Goal: Transaction & Acquisition: Book appointment/travel/reservation

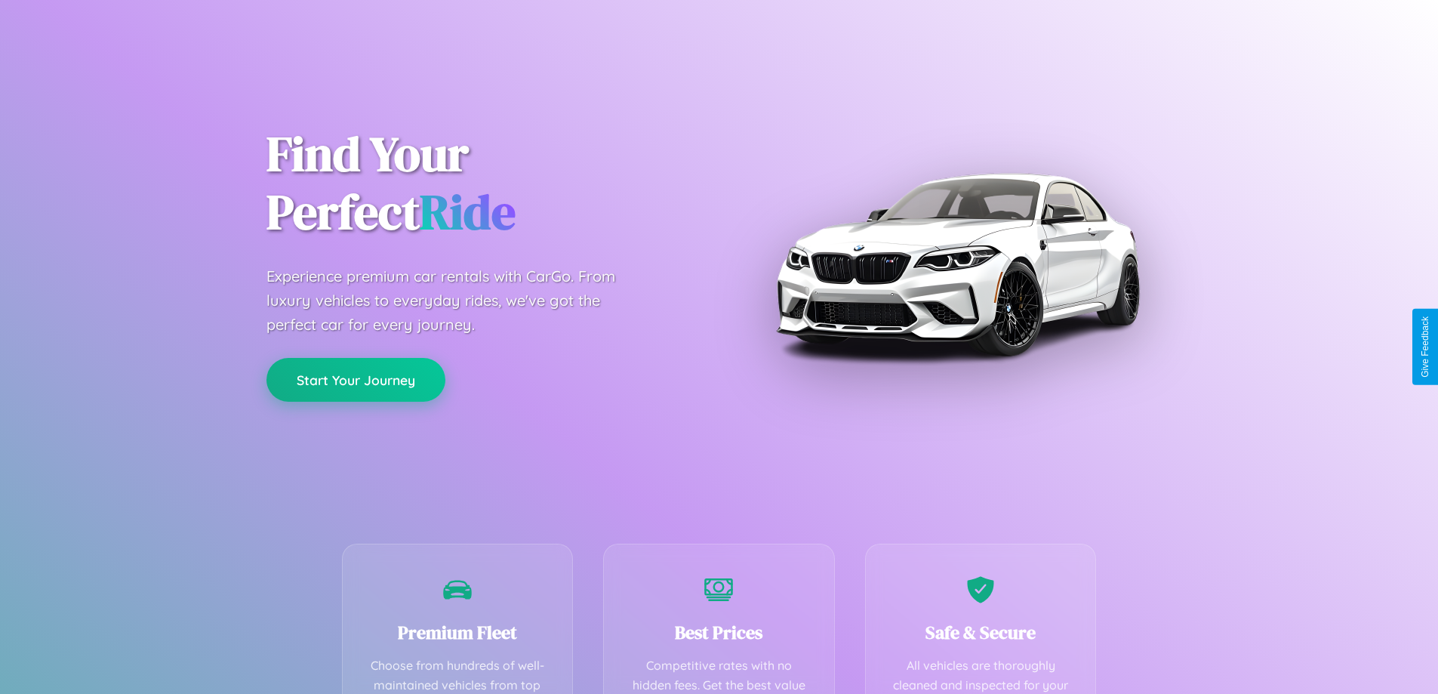
click at [355, 380] on button "Start Your Journey" at bounding box center [355, 380] width 179 height 44
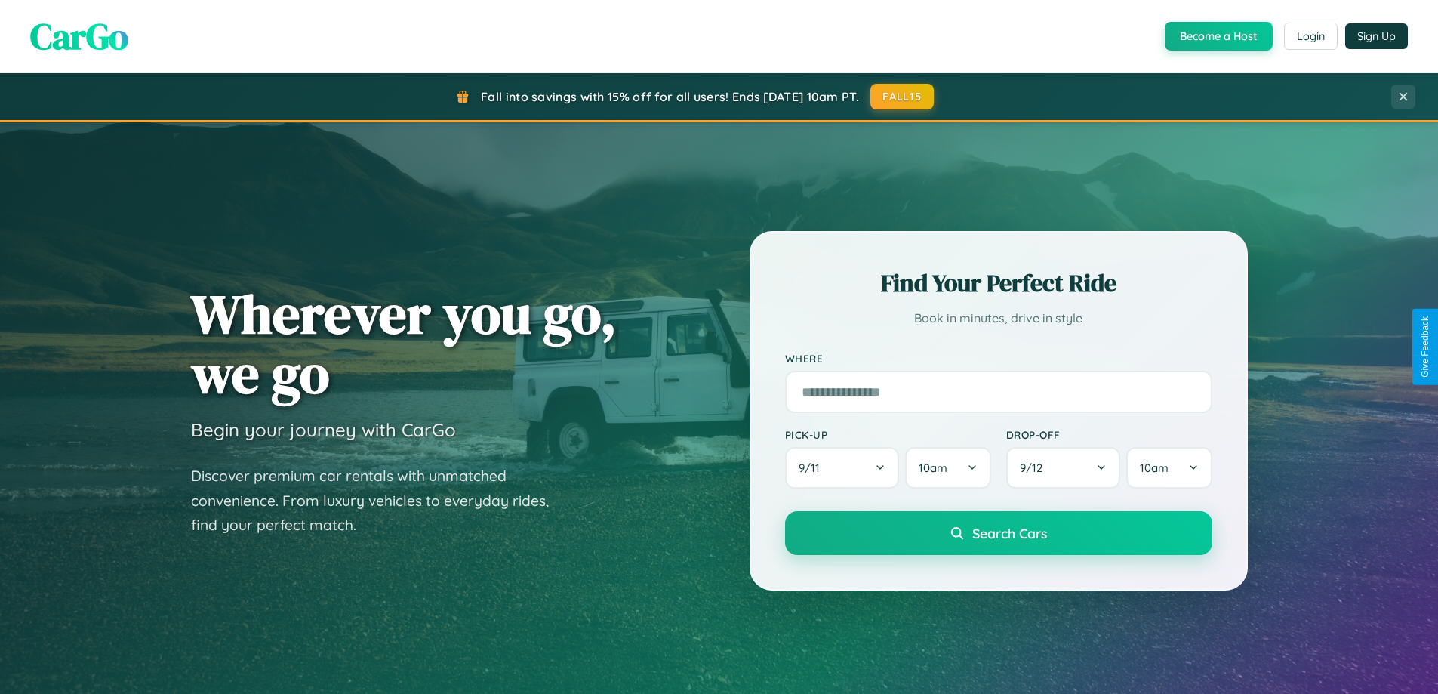
scroll to position [1329, 0]
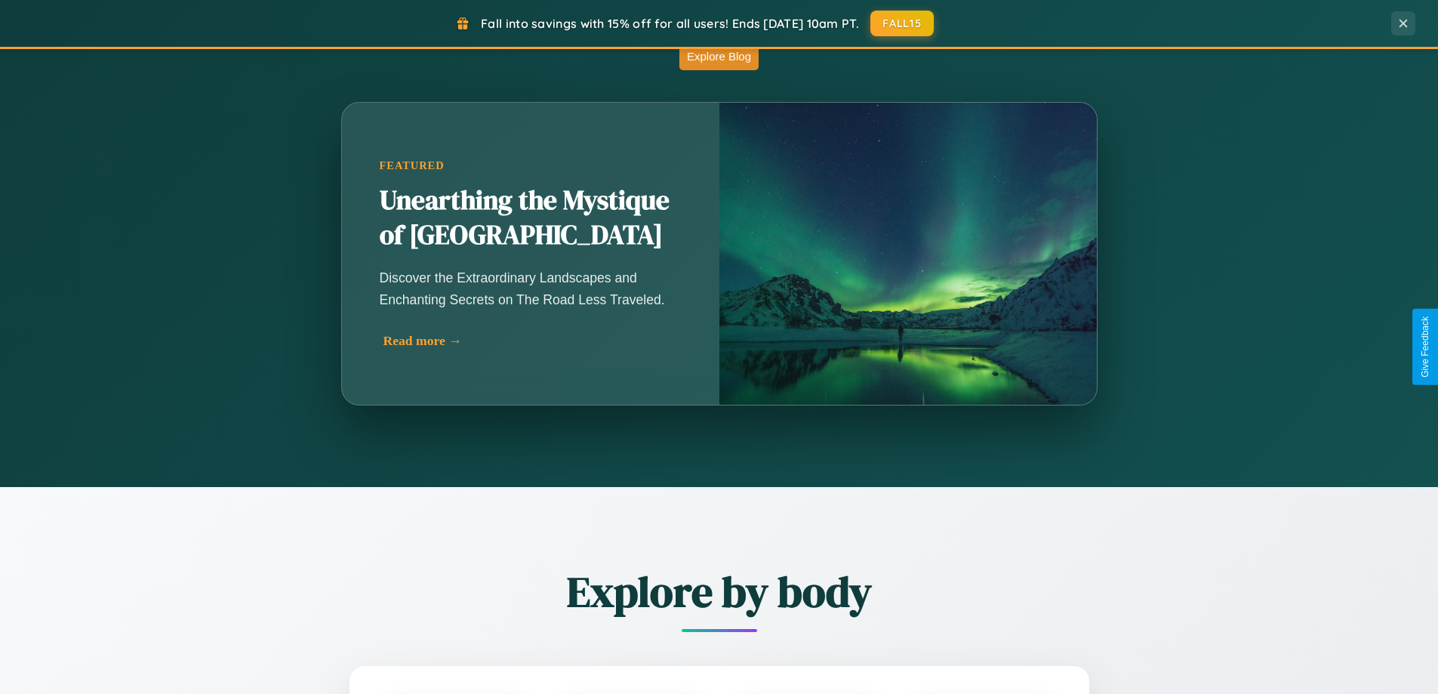
click at [531, 340] on div "Read more →" at bounding box center [534, 341] width 302 height 16
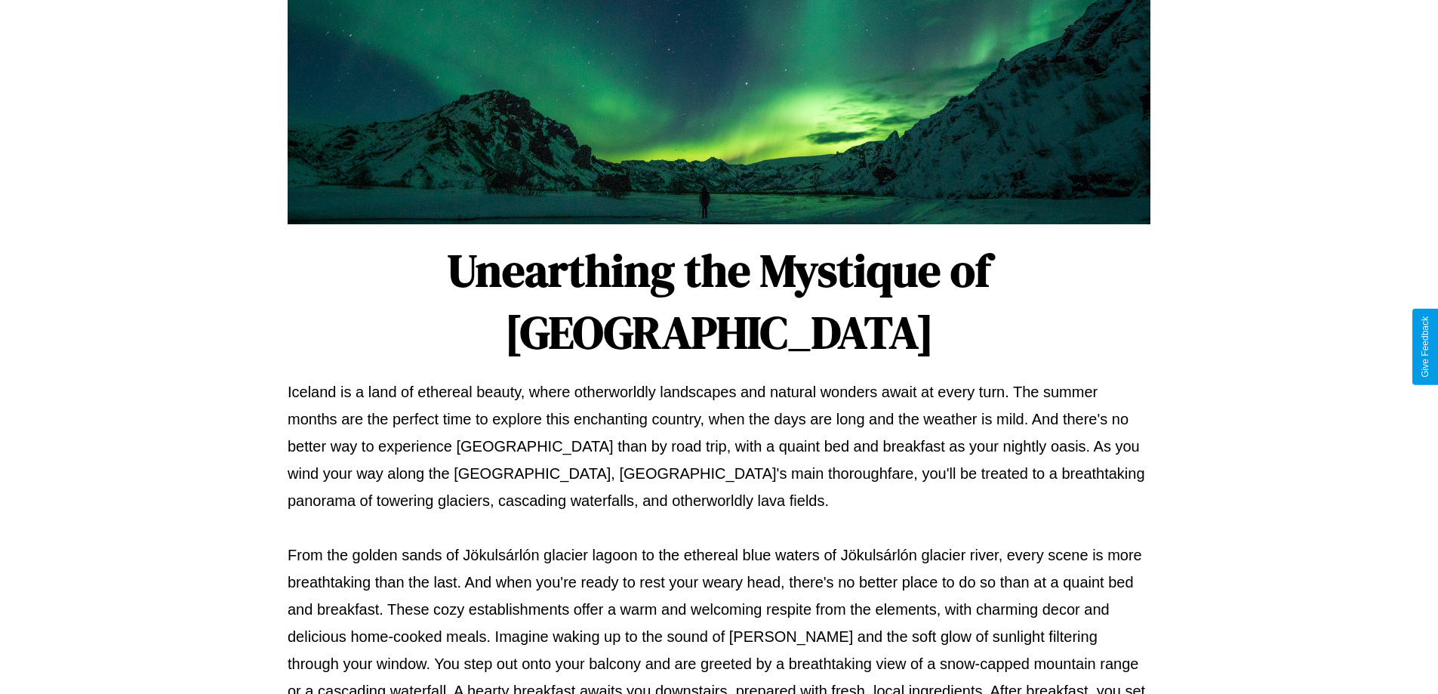
scroll to position [488, 0]
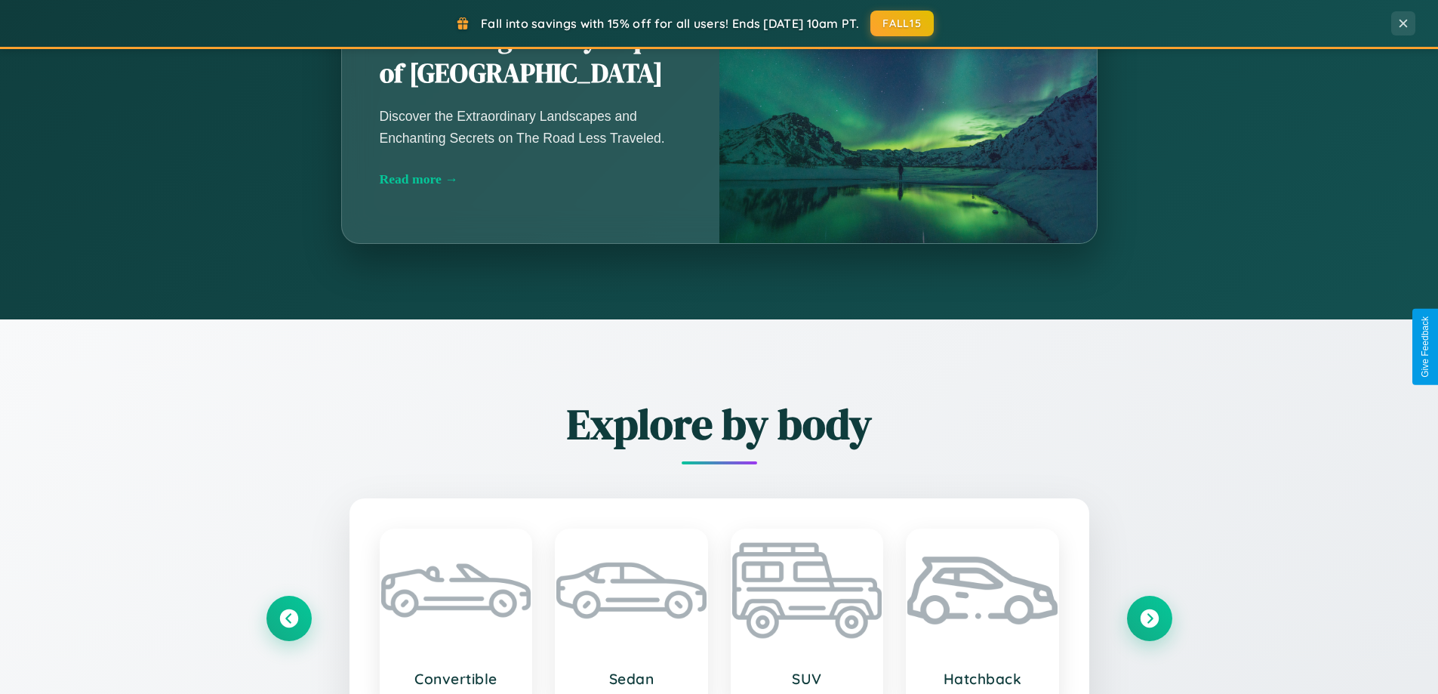
scroll to position [1329, 0]
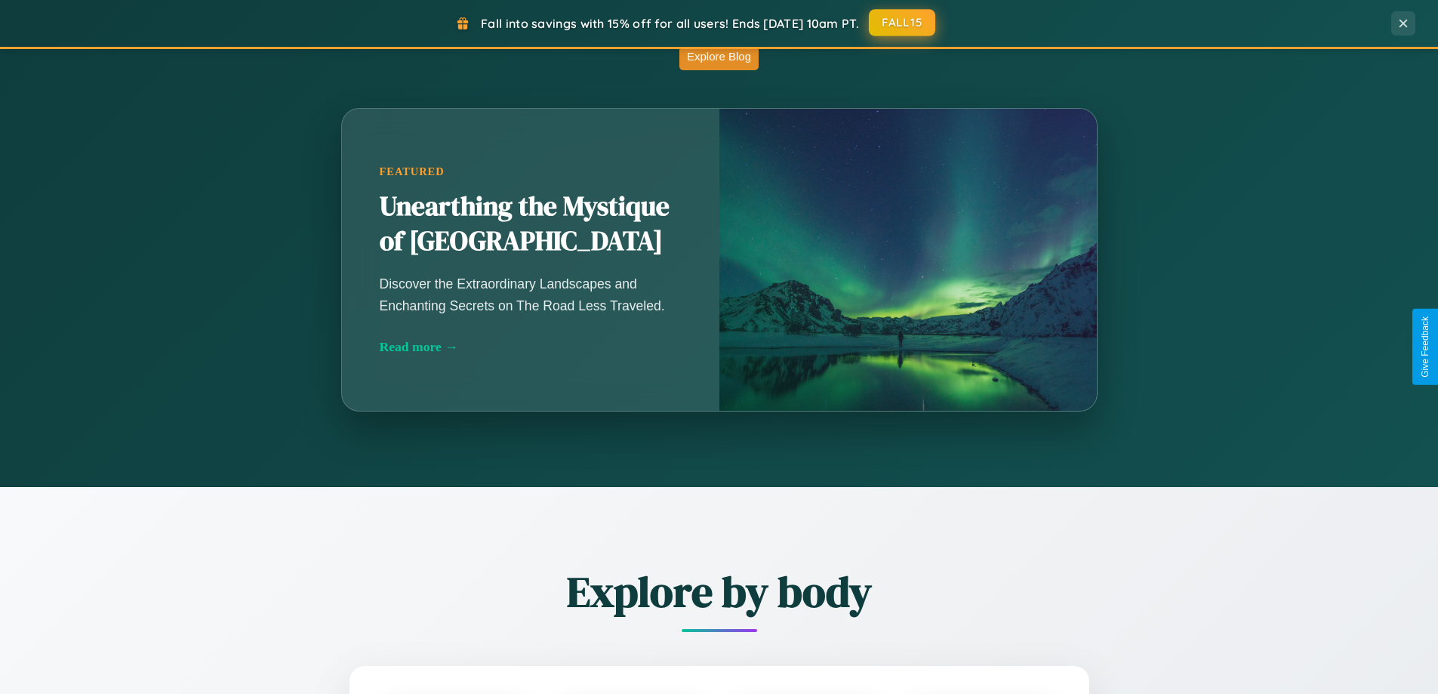
click at [903, 23] on button "FALL15" at bounding box center [902, 22] width 66 height 27
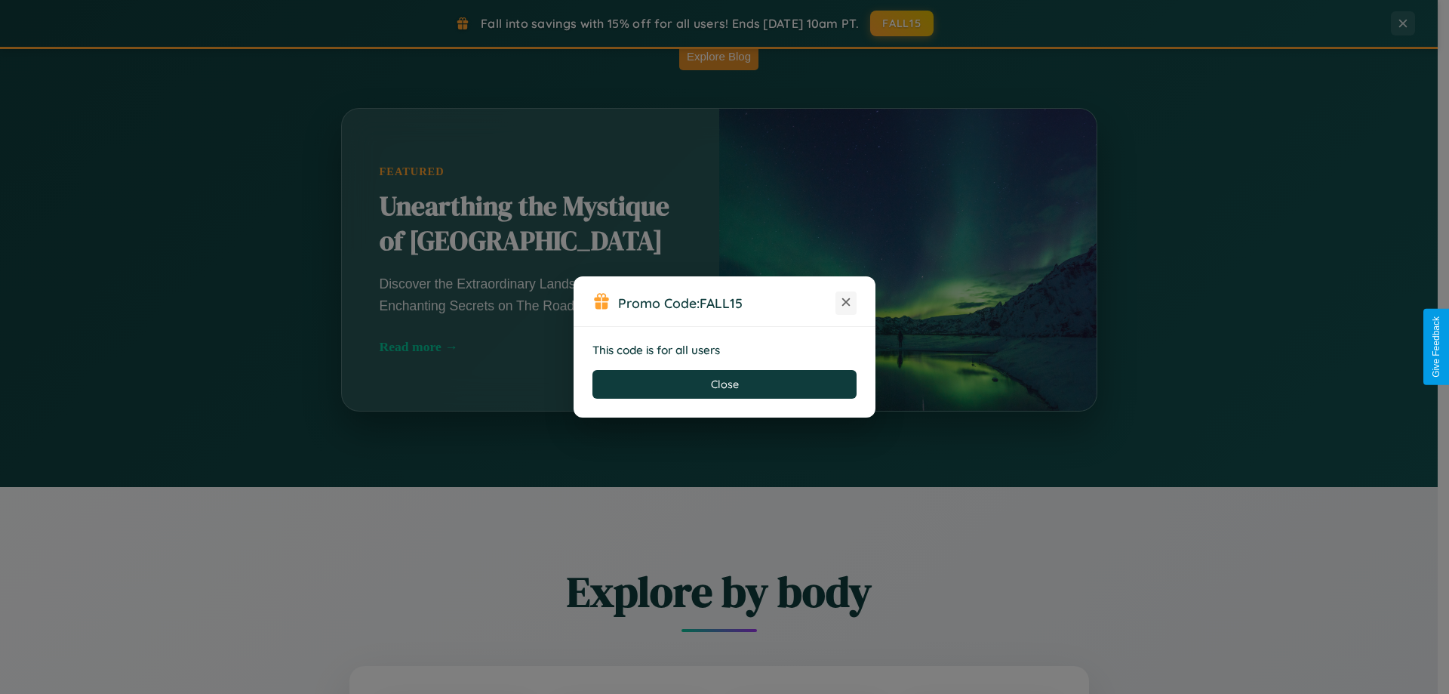
click at [846, 303] on icon at bounding box center [845, 301] width 15 height 15
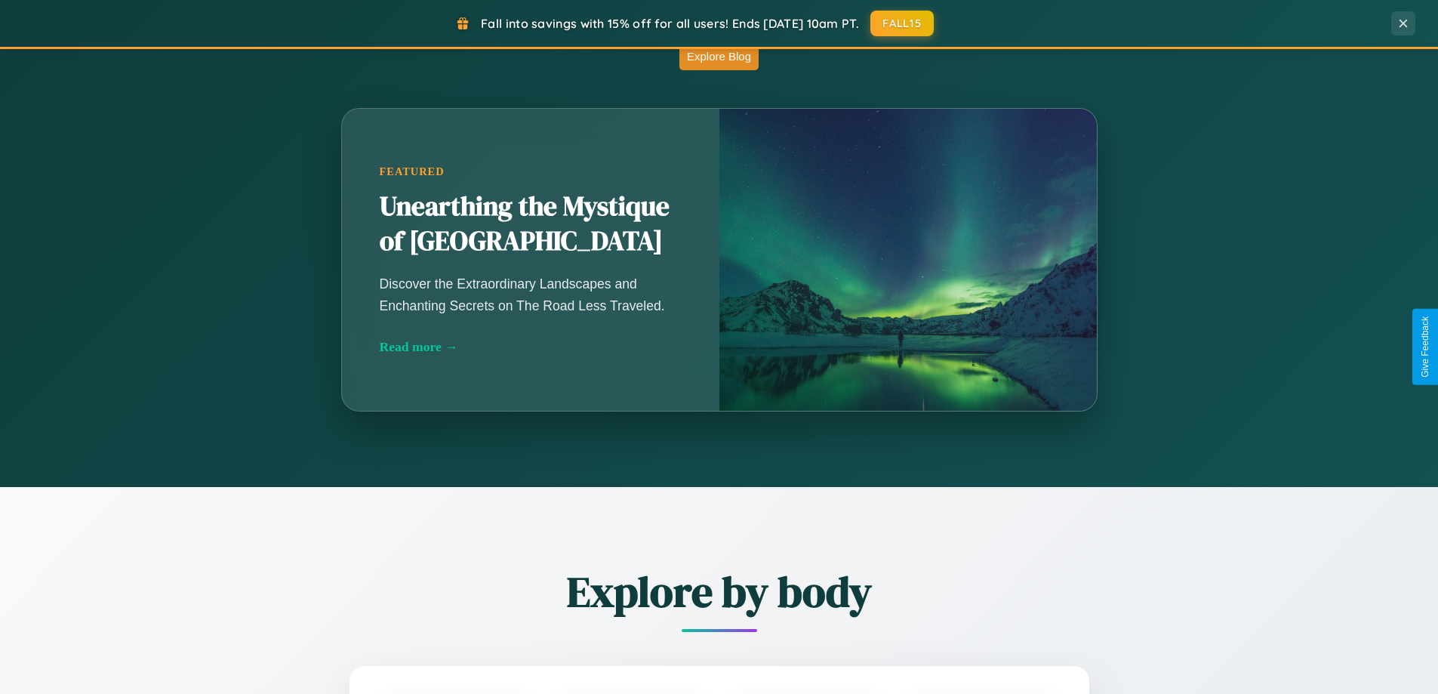
scroll to position [2425, 0]
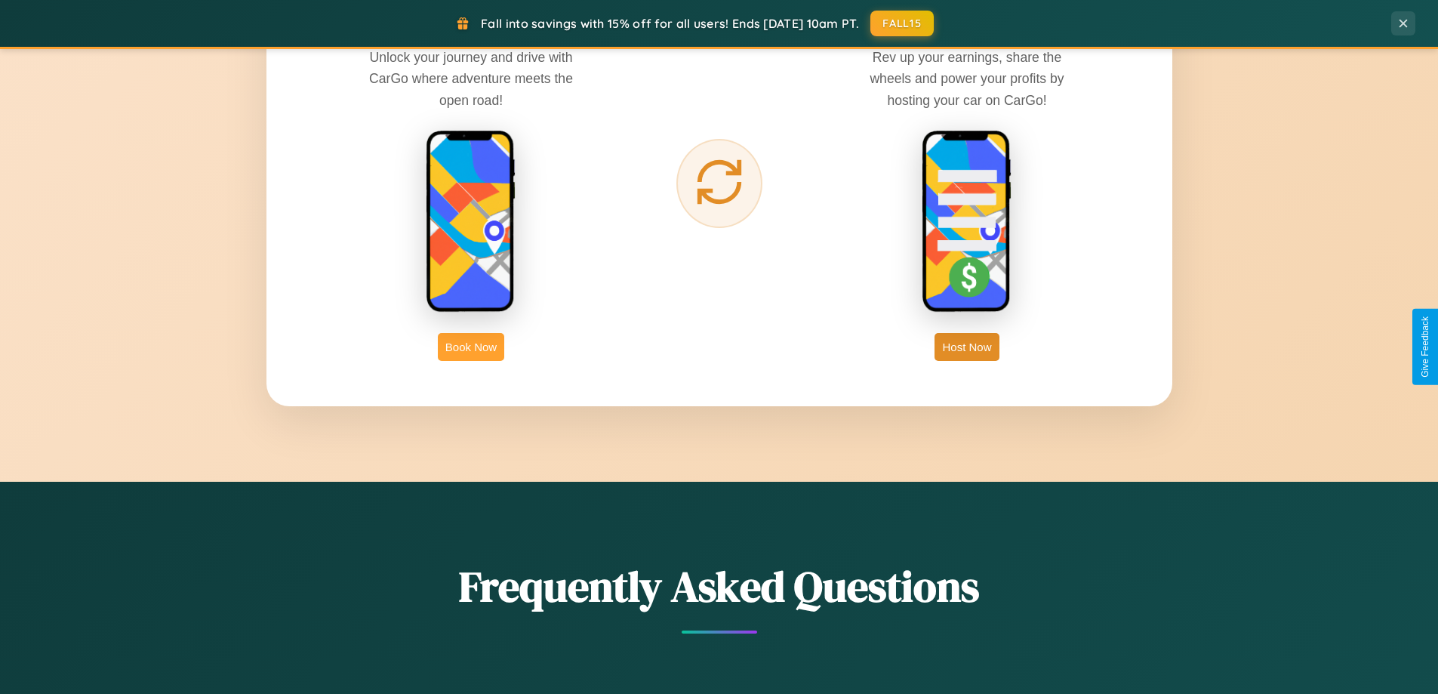
click at [471, 346] on button "Book Now" at bounding box center [471, 347] width 66 height 28
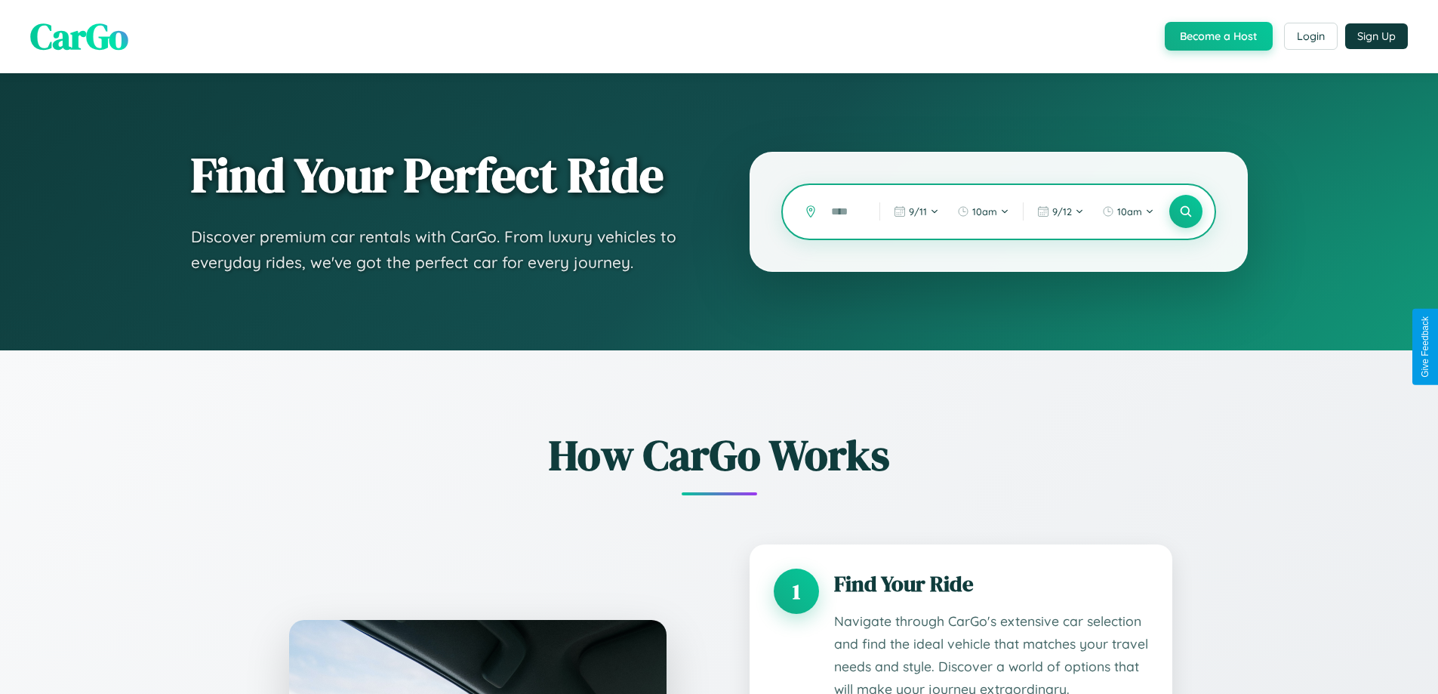
click at [844, 211] on input "text" at bounding box center [843, 211] width 41 height 26
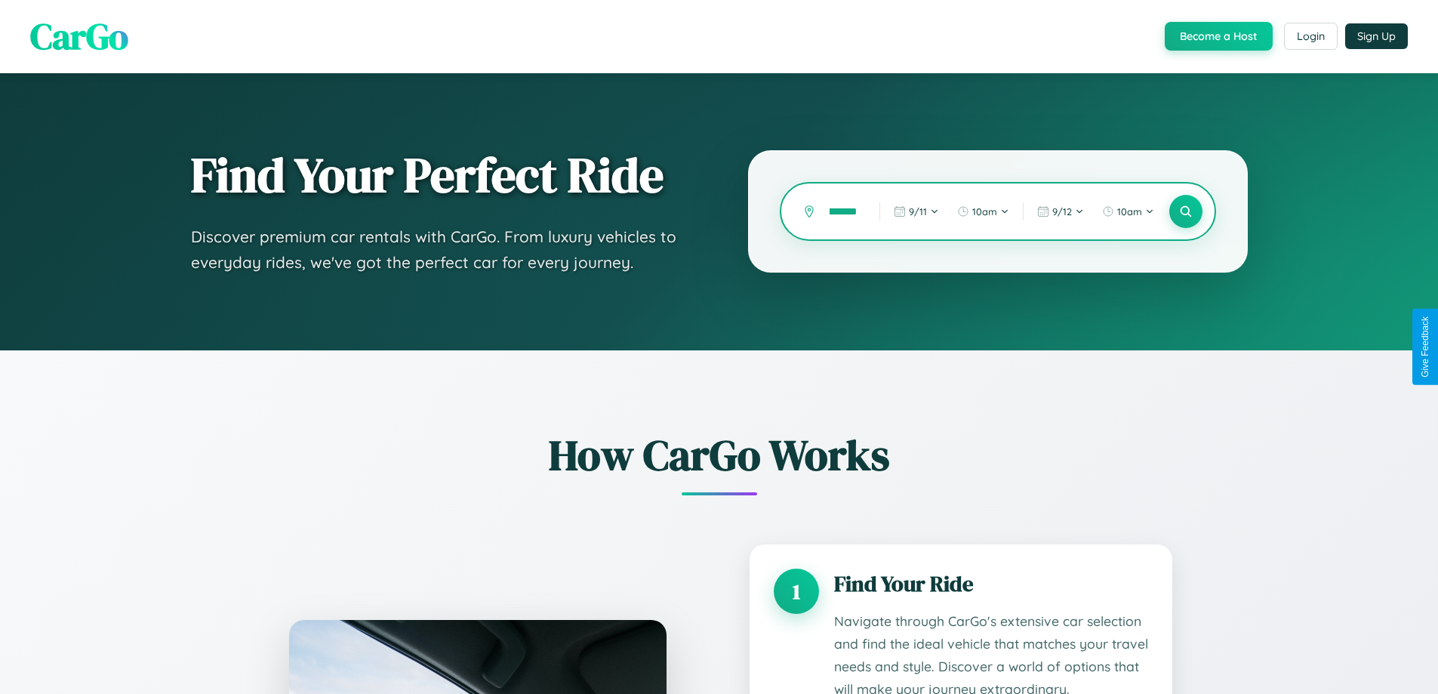
scroll to position [0, 21]
type input "********"
click at [1185, 211] on icon at bounding box center [1185, 212] width 14 height 14
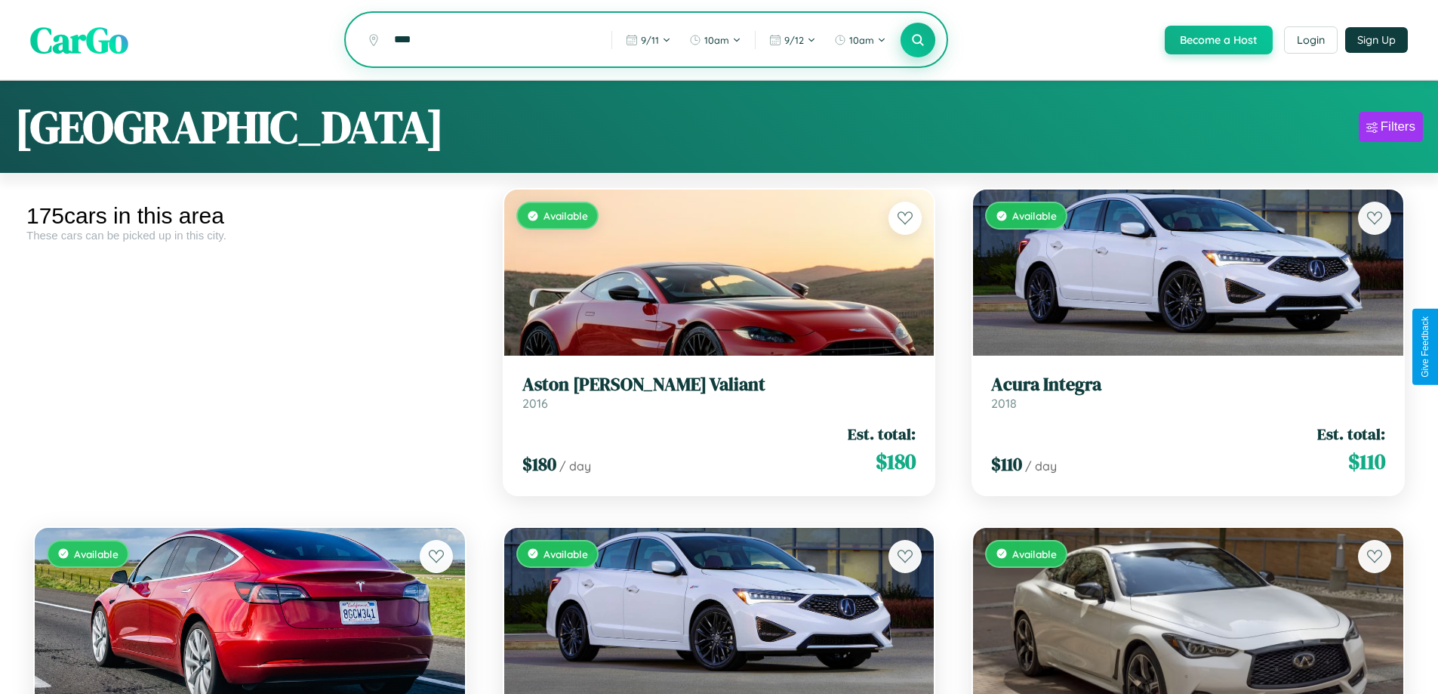
click at [917, 41] on icon at bounding box center [918, 39] width 14 height 14
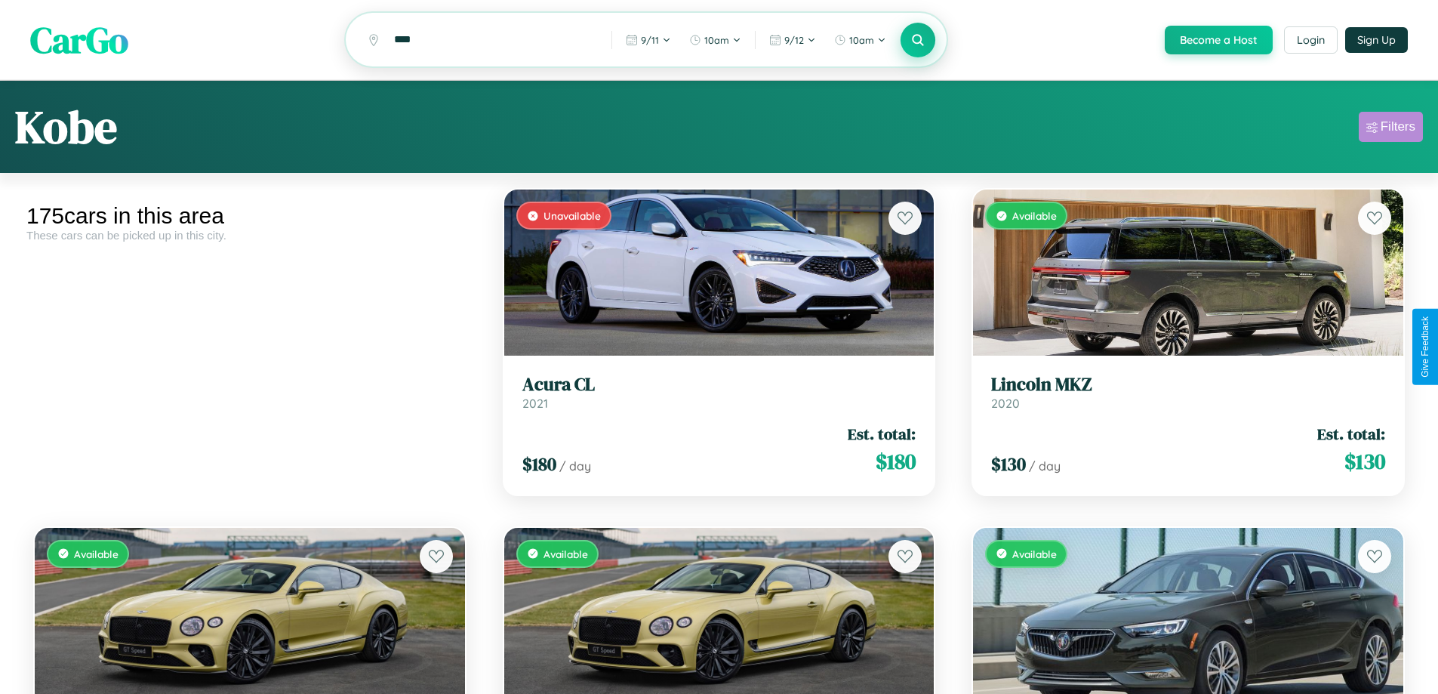
click at [1390, 129] on div "Filters" at bounding box center [1397, 126] width 35 height 15
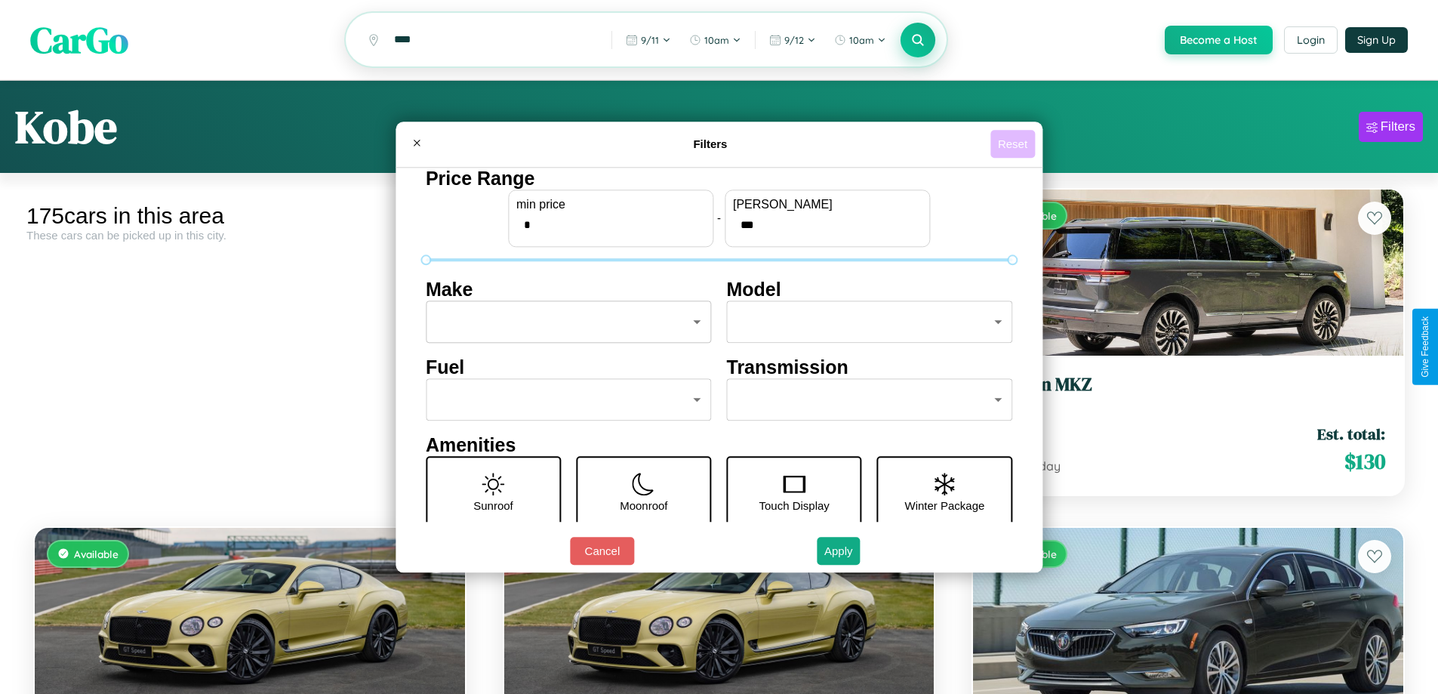
click at [1014, 143] on button "Reset" at bounding box center [1012, 144] width 45 height 28
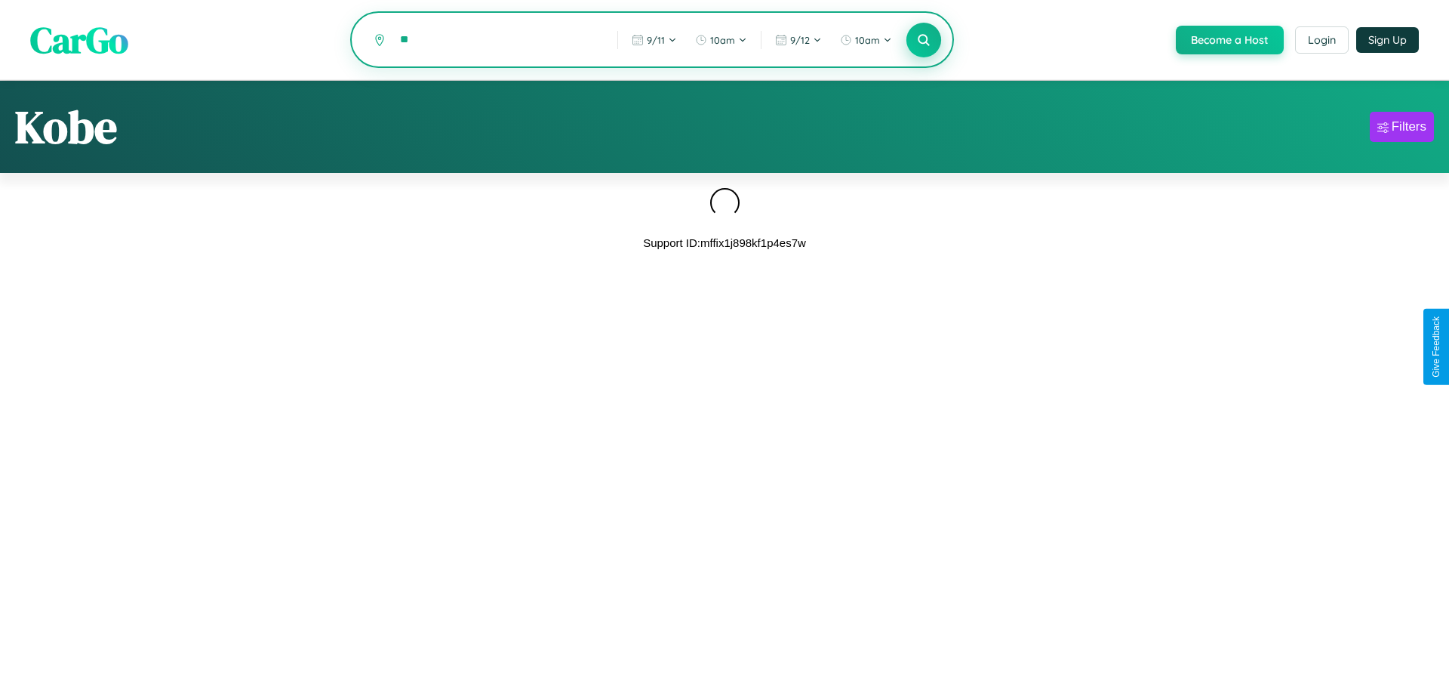
type input "*"
type input "*********"
click at [922, 41] on icon at bounding box center [923, 39] width 14 height 14
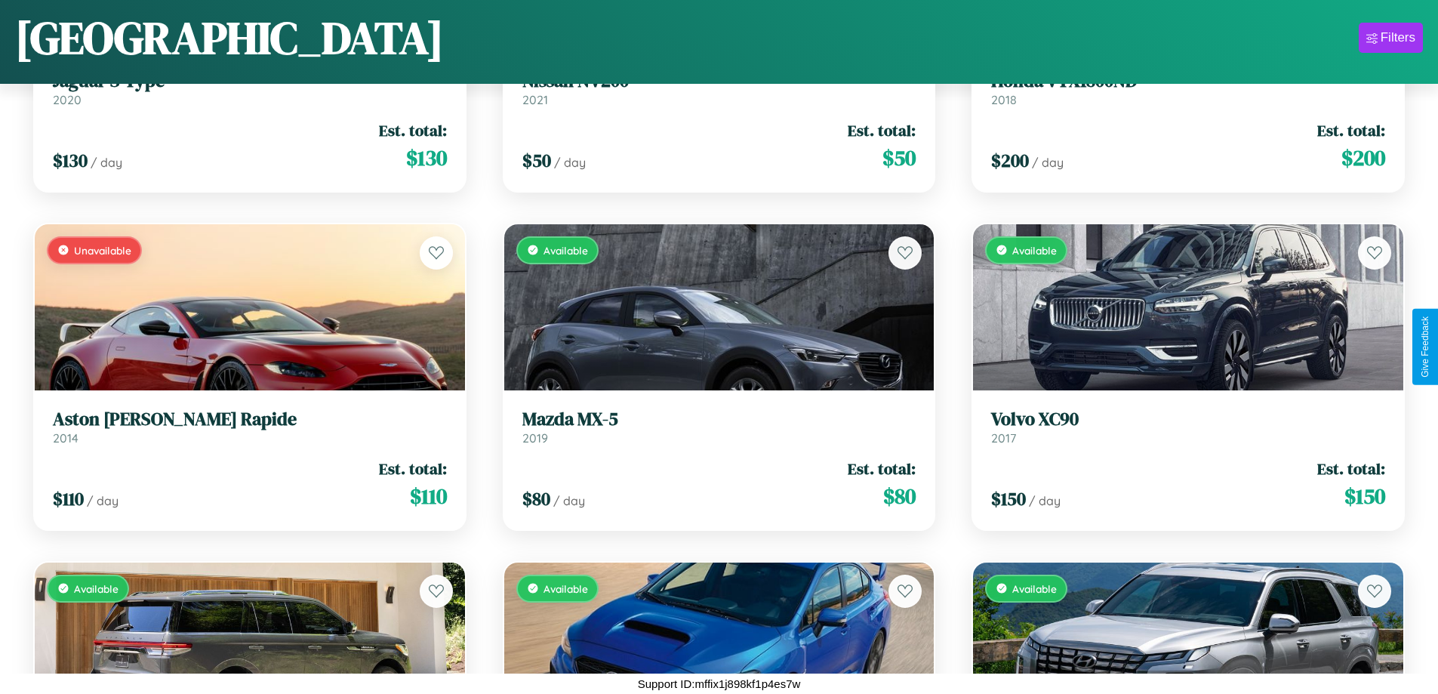
scroll to position [19138, 0]
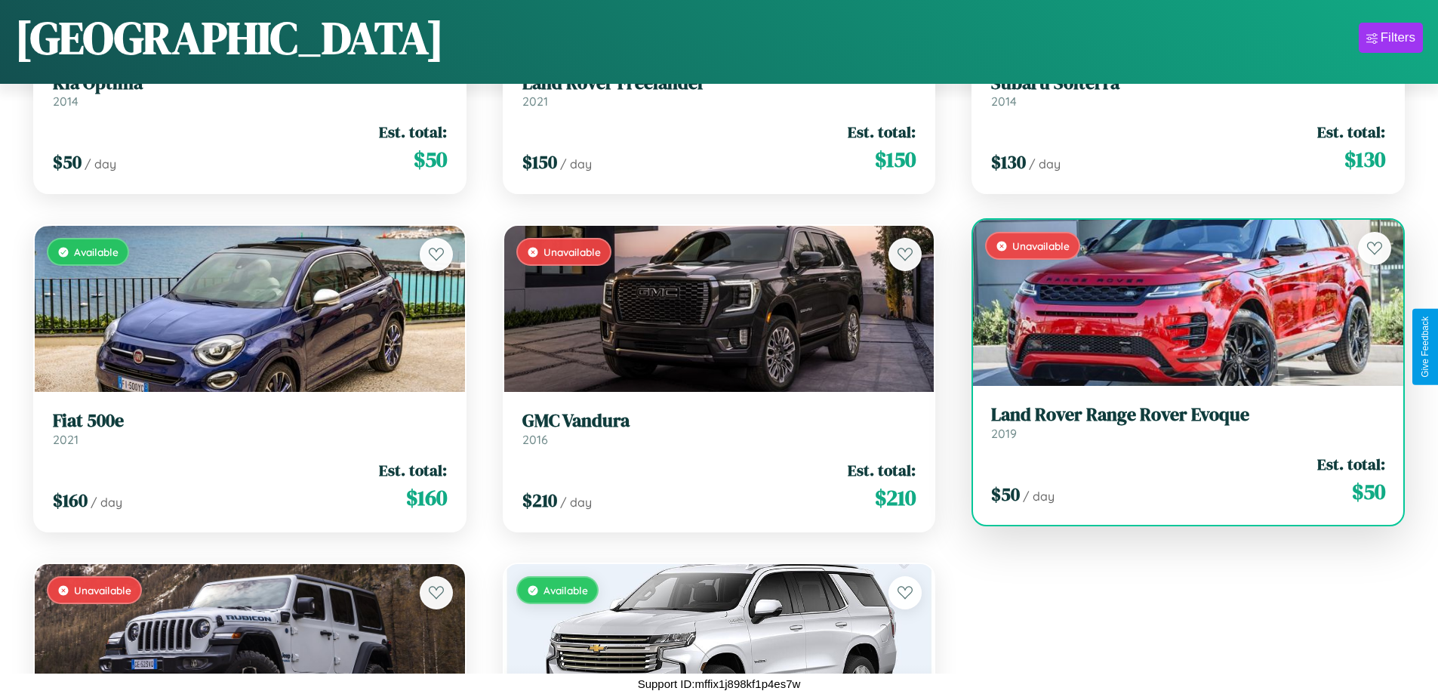
click at [1178, 428] on link "Land Rover Range Rover Evoque 2019" at bounding box center [1188, 422] width 394 height 37
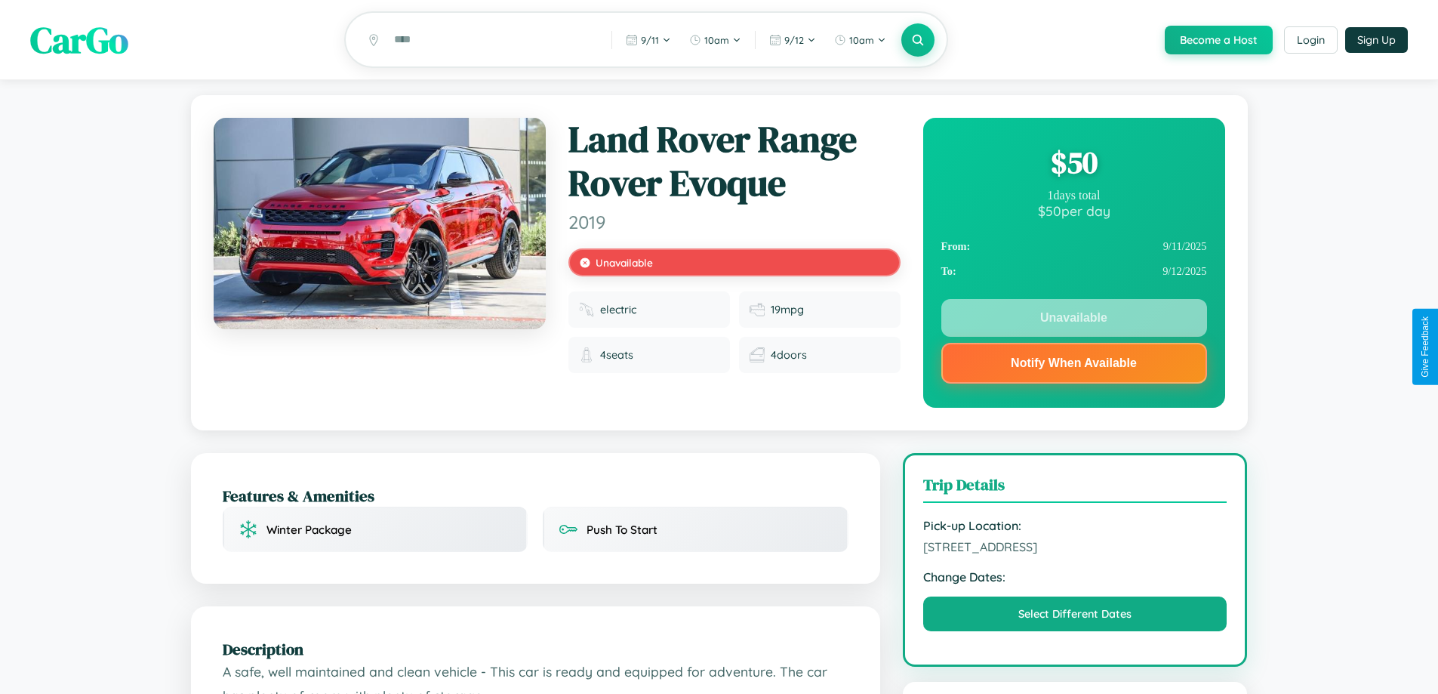
scroll to position [543, 0]
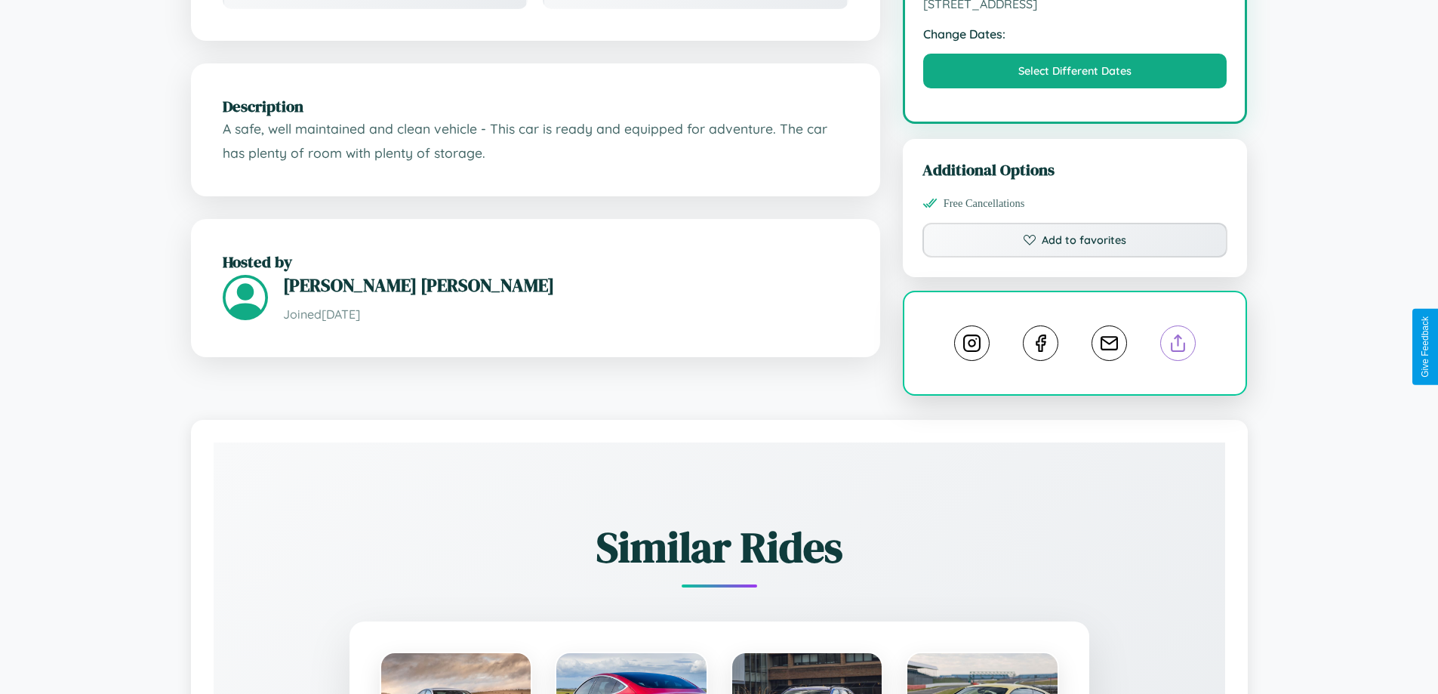
click at [1178, 346] on line at bounding box center [1178, 340] width 0 height 11
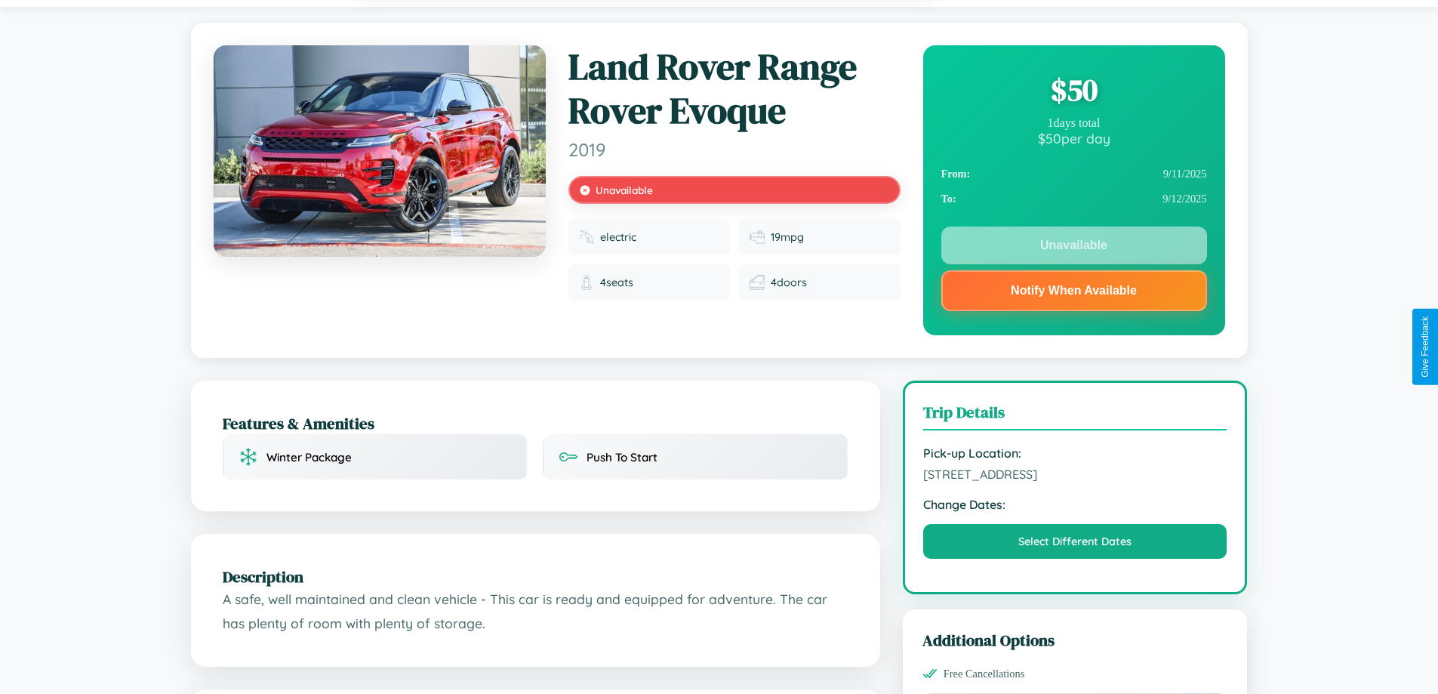
scroll to position [0, 0]
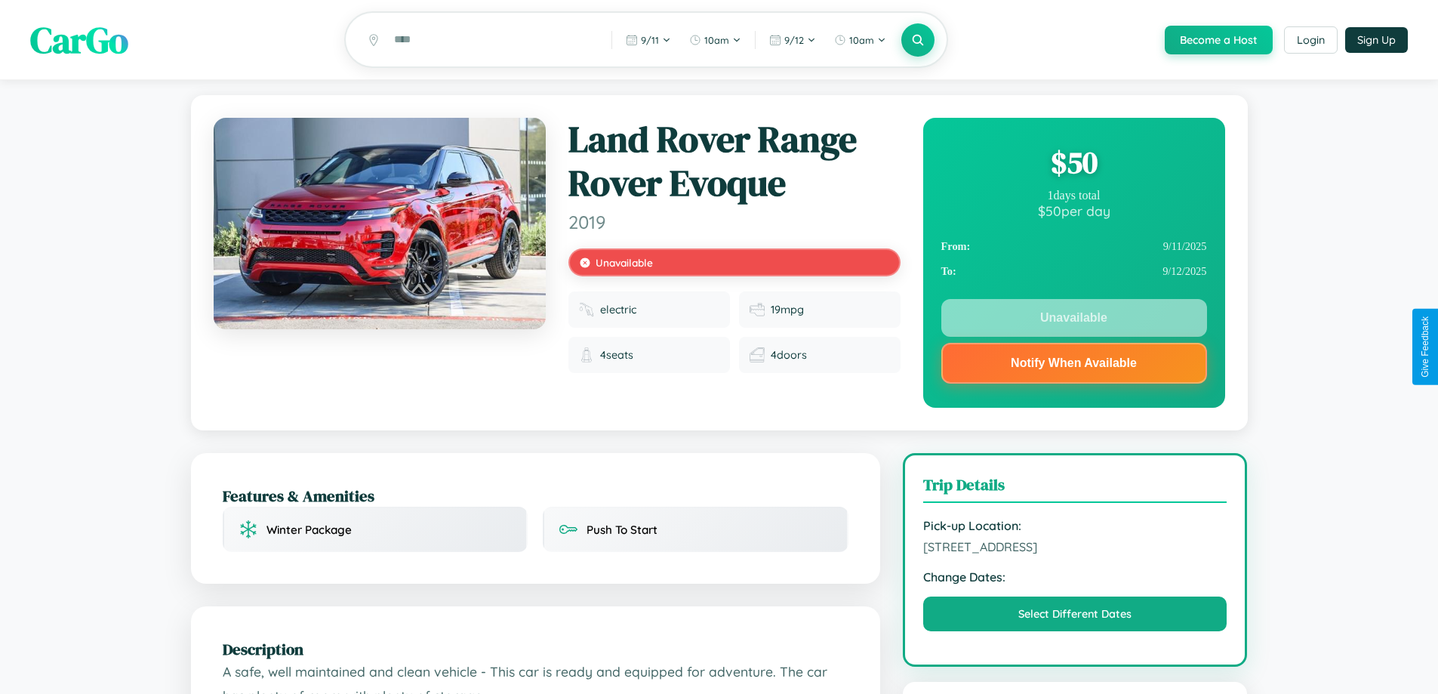
click at [1073, 165] on div "$ 50" at bounding box center [1074, 162] width 266 height 41
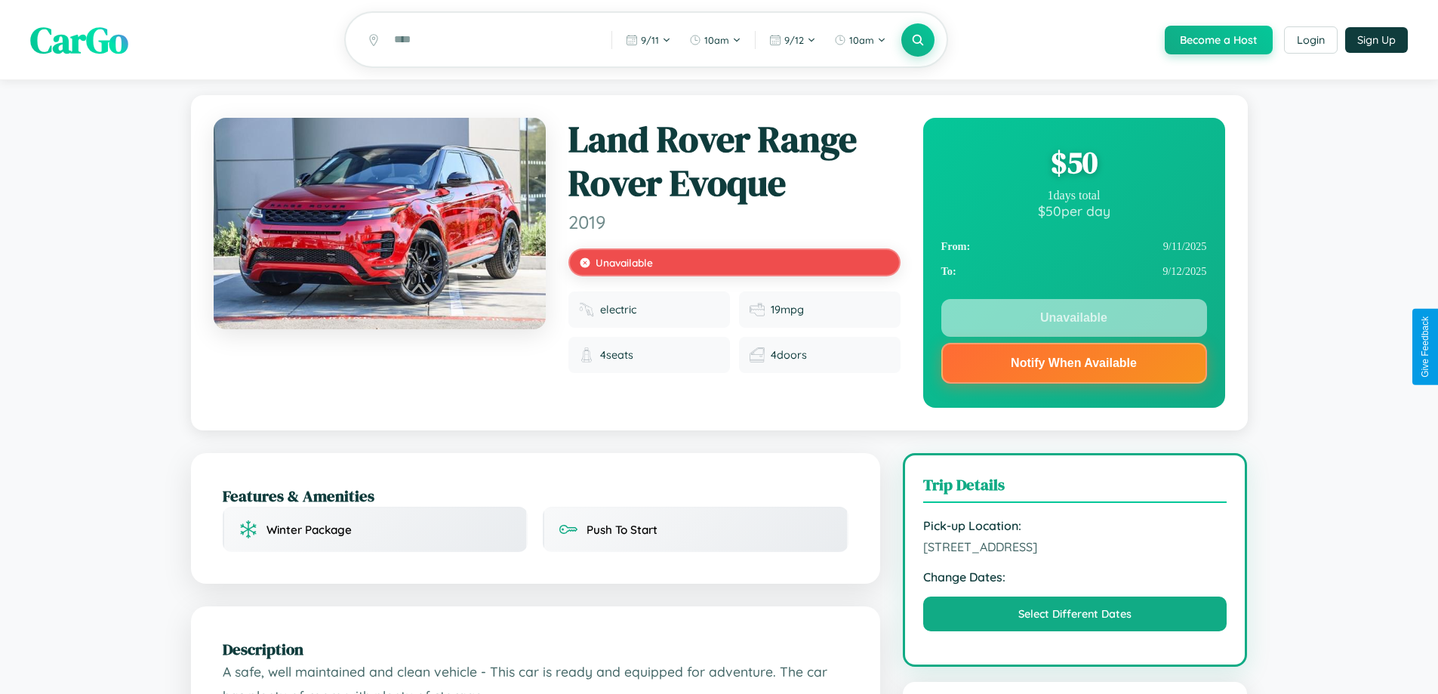
click at [1073, 165] on div "$ 50" at bounding box center [1074, 162] width 266 height 41
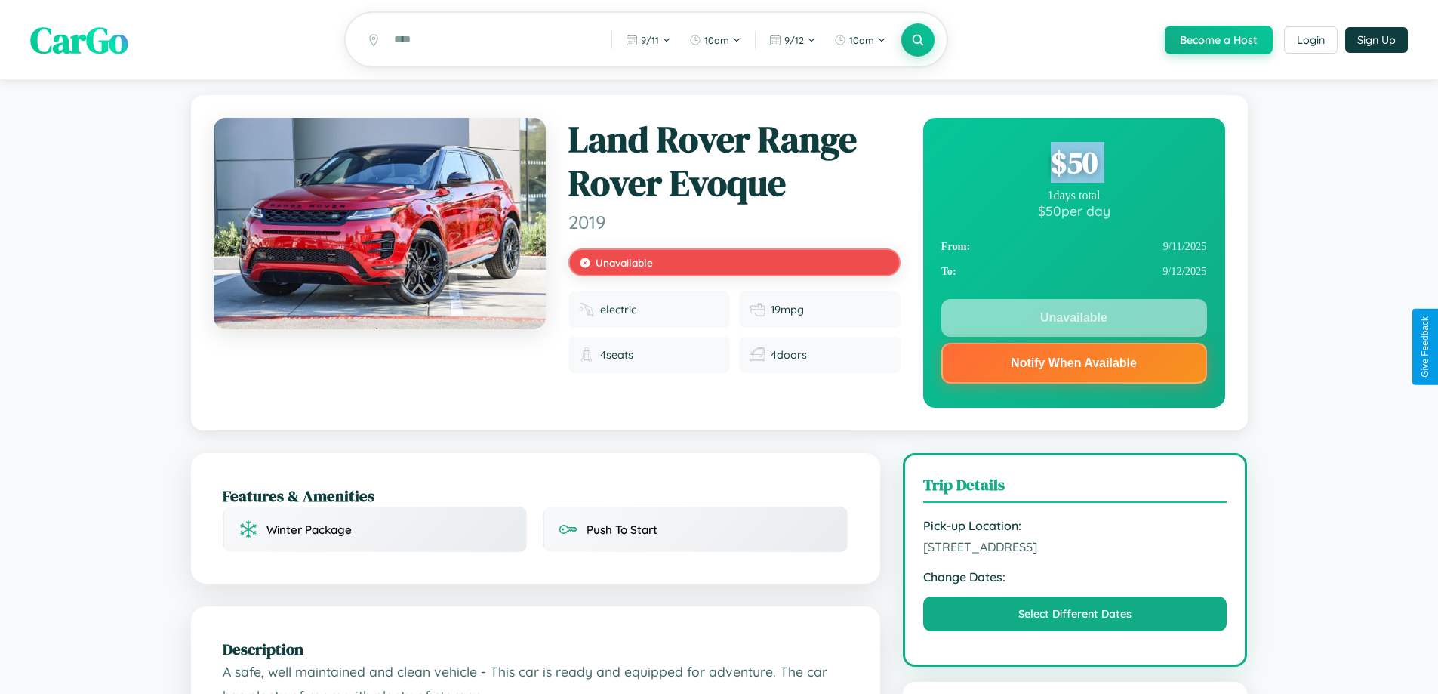
click at [1073, 165] on div "$ 50" at bounding box center [1074, 162] width 266 height 41
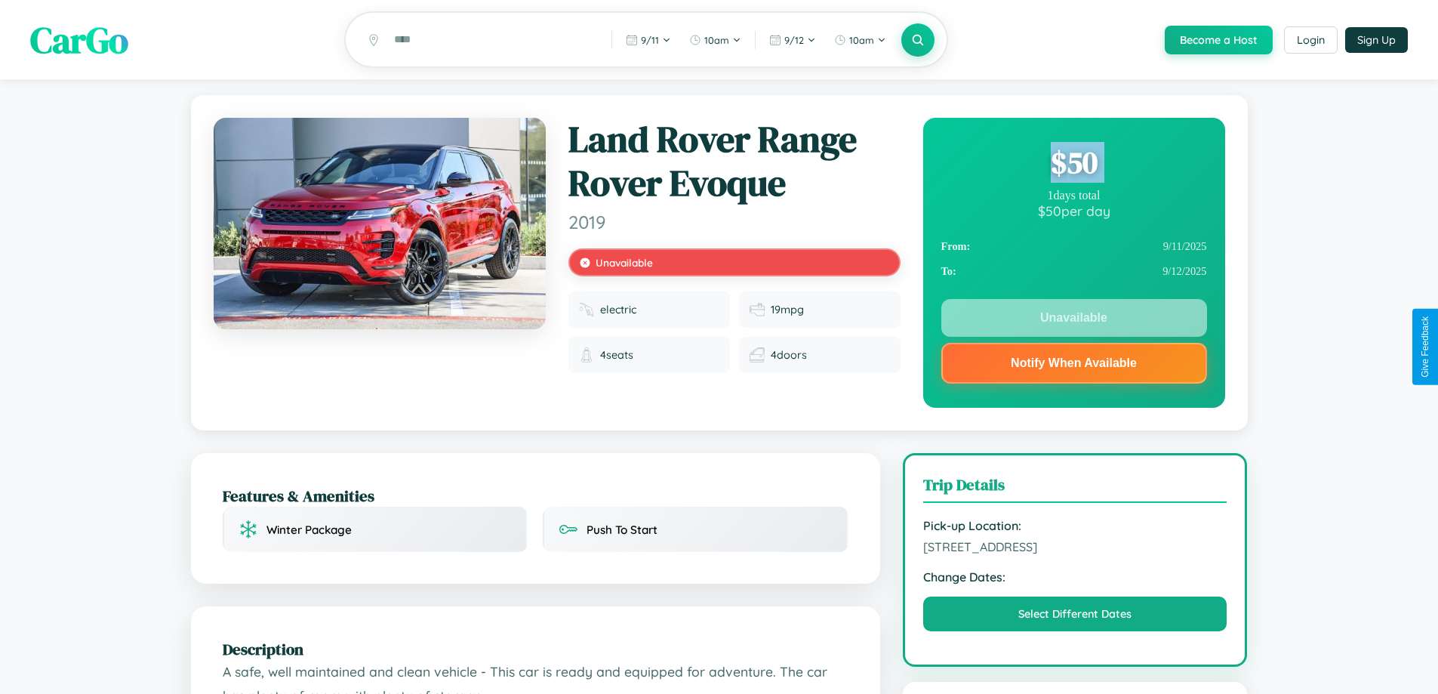
click at [1073, 165] on div "$ 50" at bounding box center [1074, 162] width 266 height 41
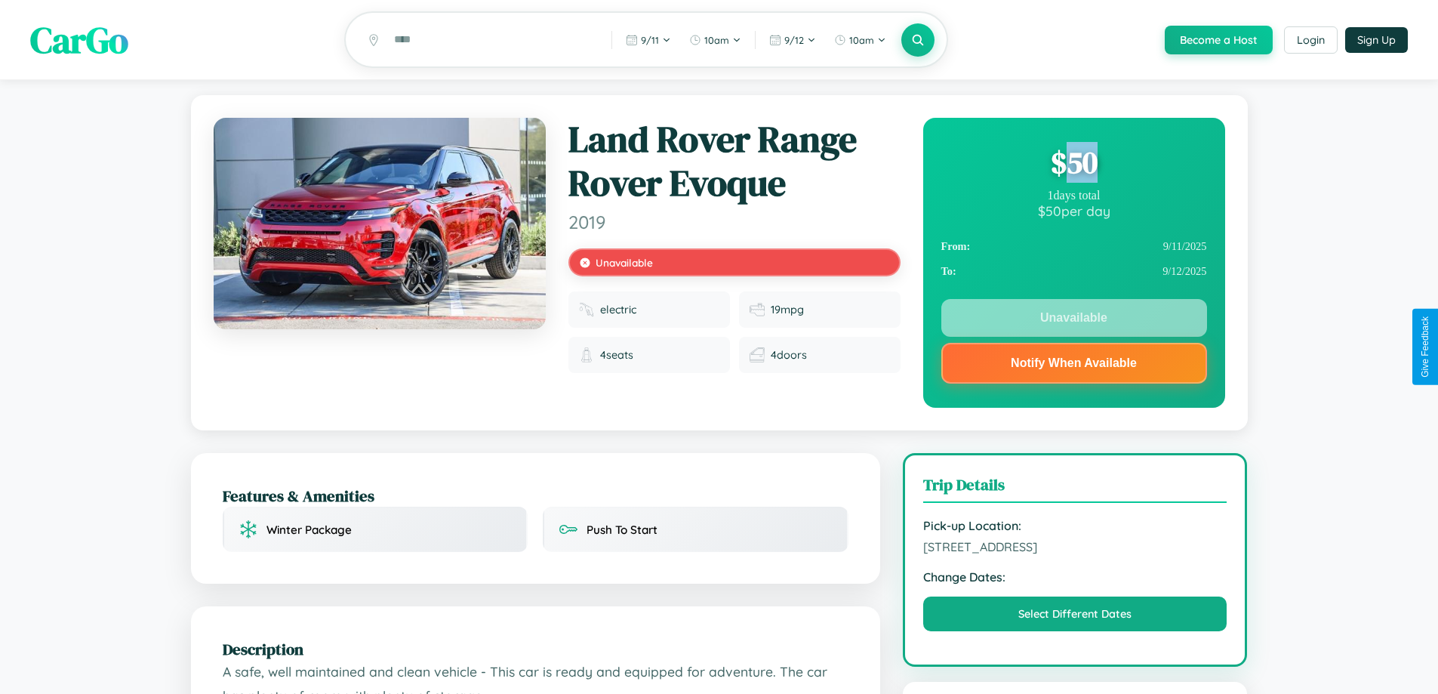
click at [1073, 165] on div "$ 50" at bounding box center [1074, 162] width 266 height 41
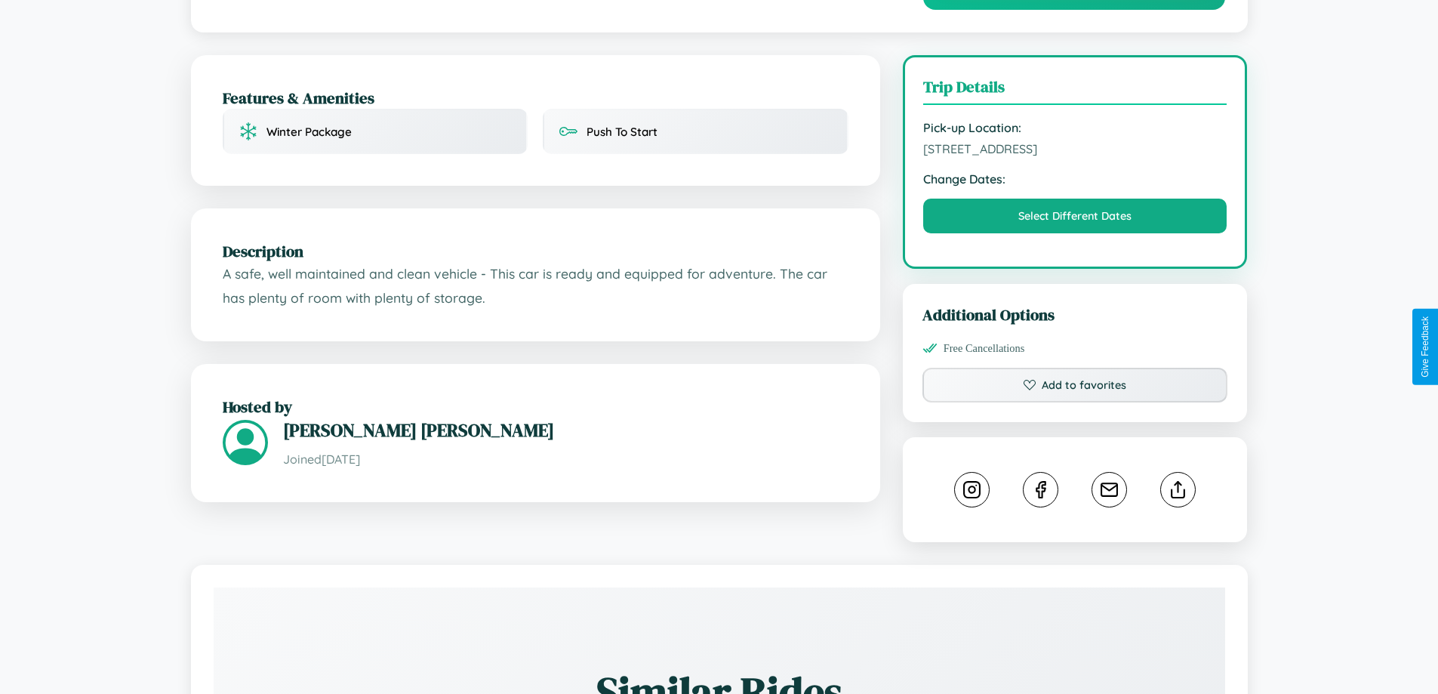
scroll to position [438, 0]
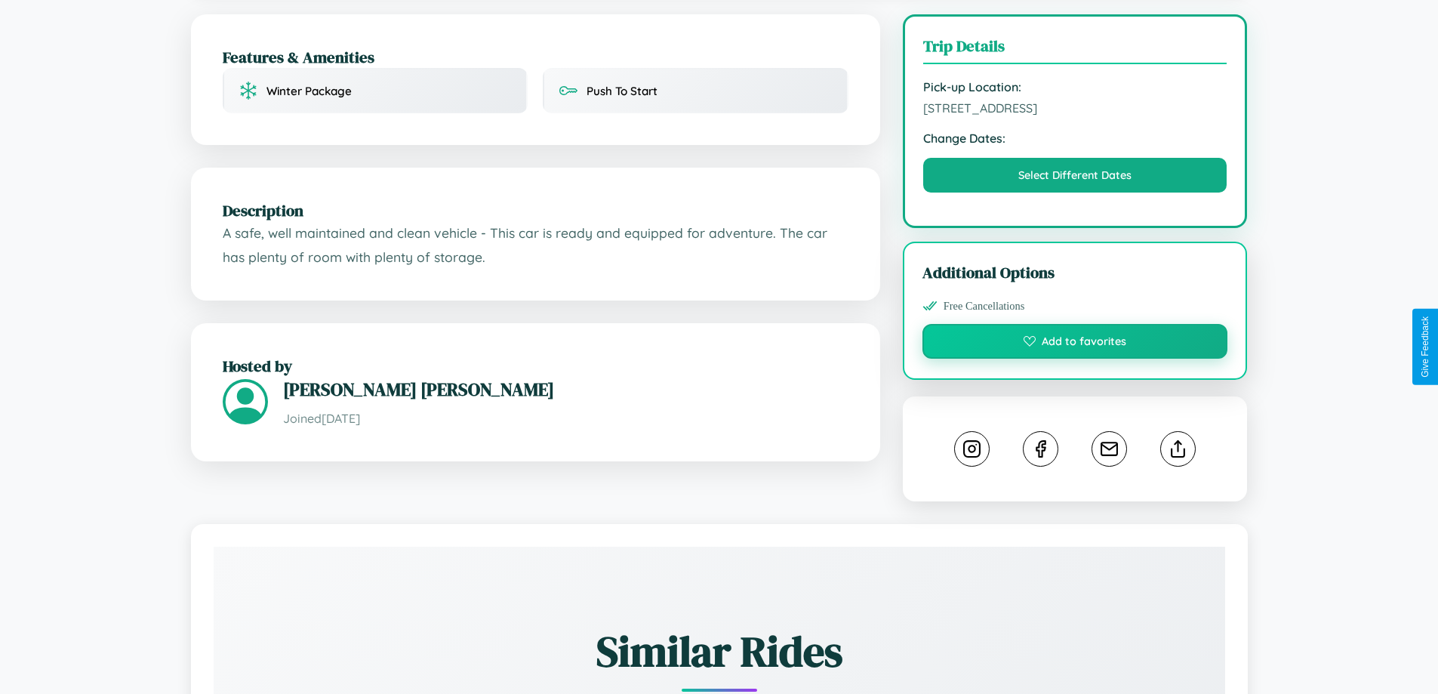
click at [1075, 344] on button "Add to favorites" at bounding box center [1075, 341] width 306 height 35
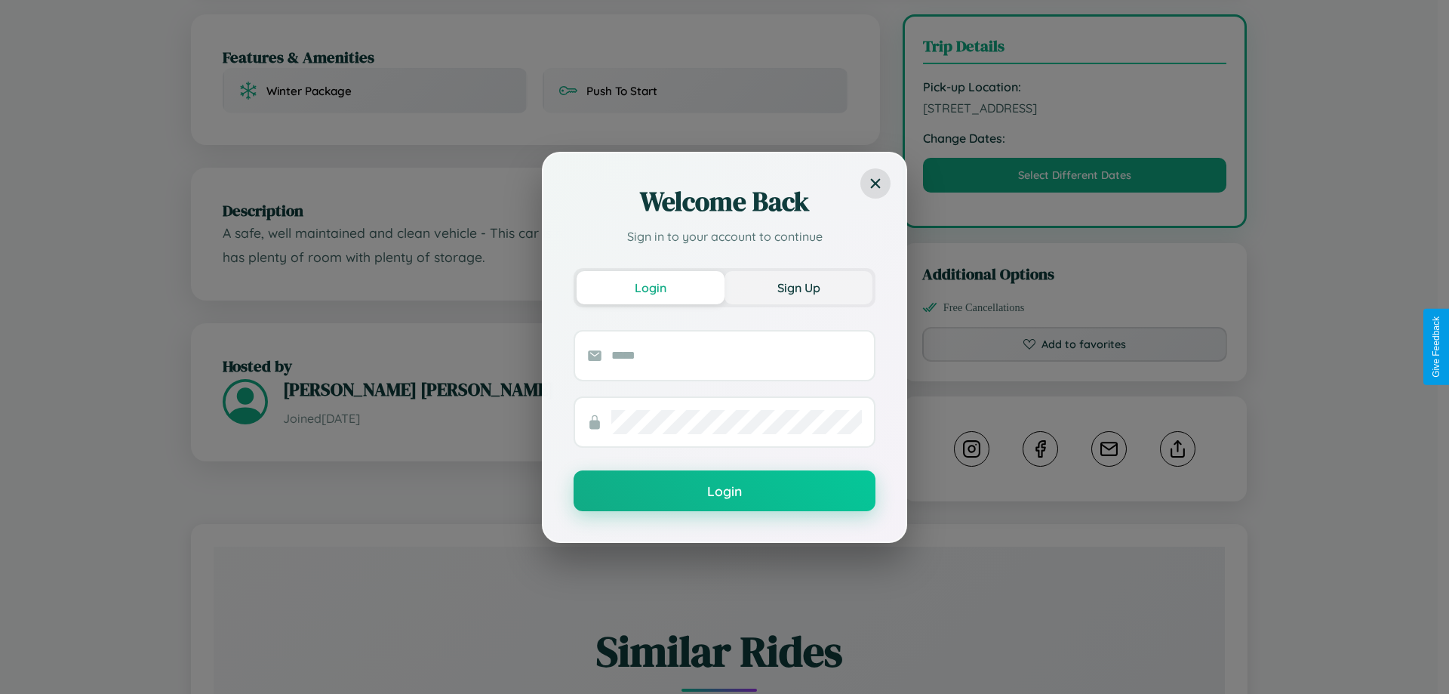
click at [798, 287] on button "Sign Up" at bounding box center [799, 287] width 148 height 33
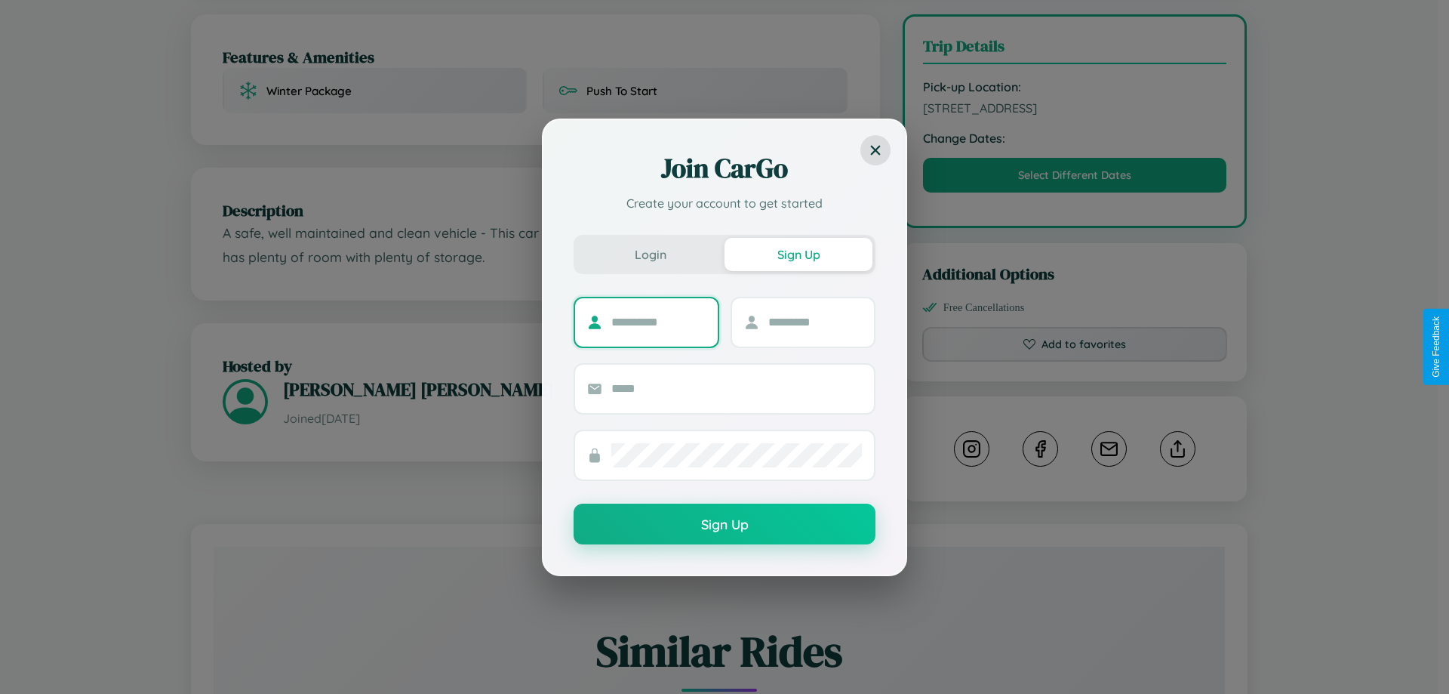
click at [658, 322] on input "text" at bounding box center [658, 322] width 94 height 24
type input "*****"
click at [814, 322] on input "text" at bounding box center [815, 322] width 94 height 24
type input "*****"
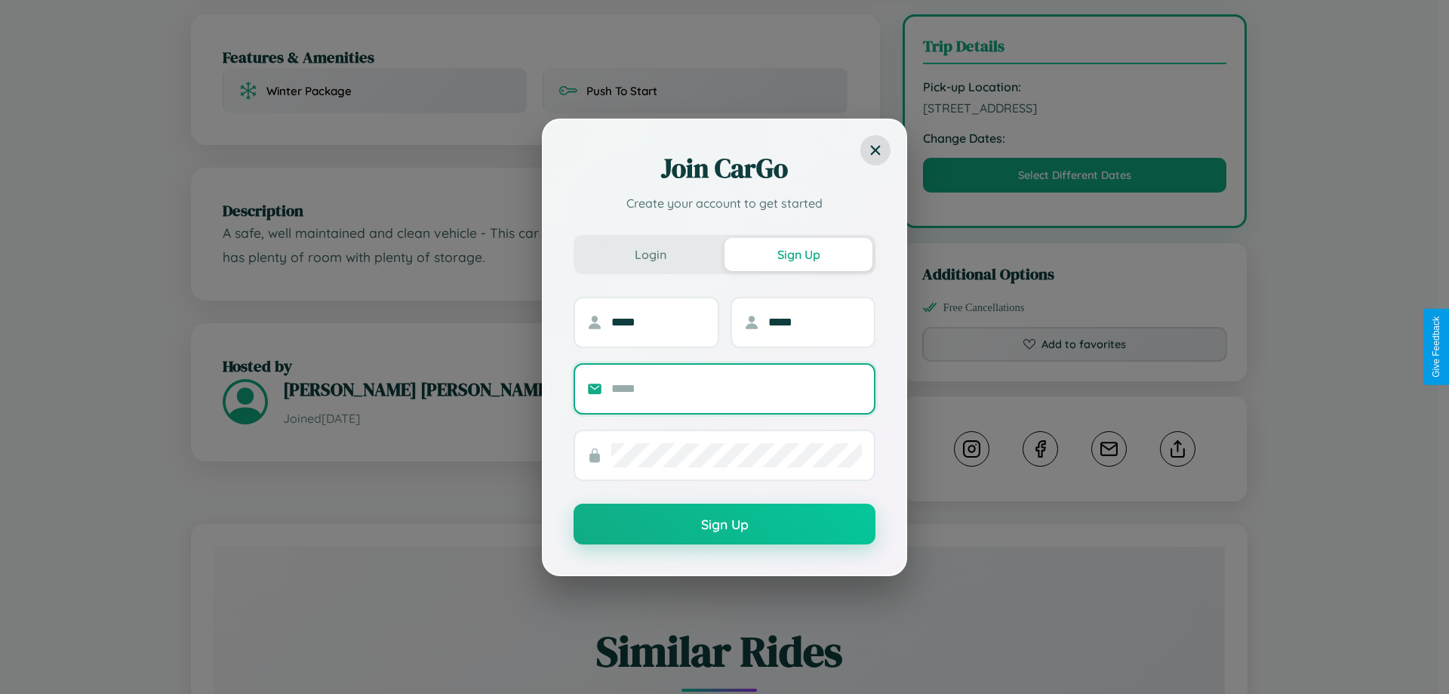
click at [737, 388] on input "text" at bounding box center [736, 389] width 251 height 24
type input "**********"
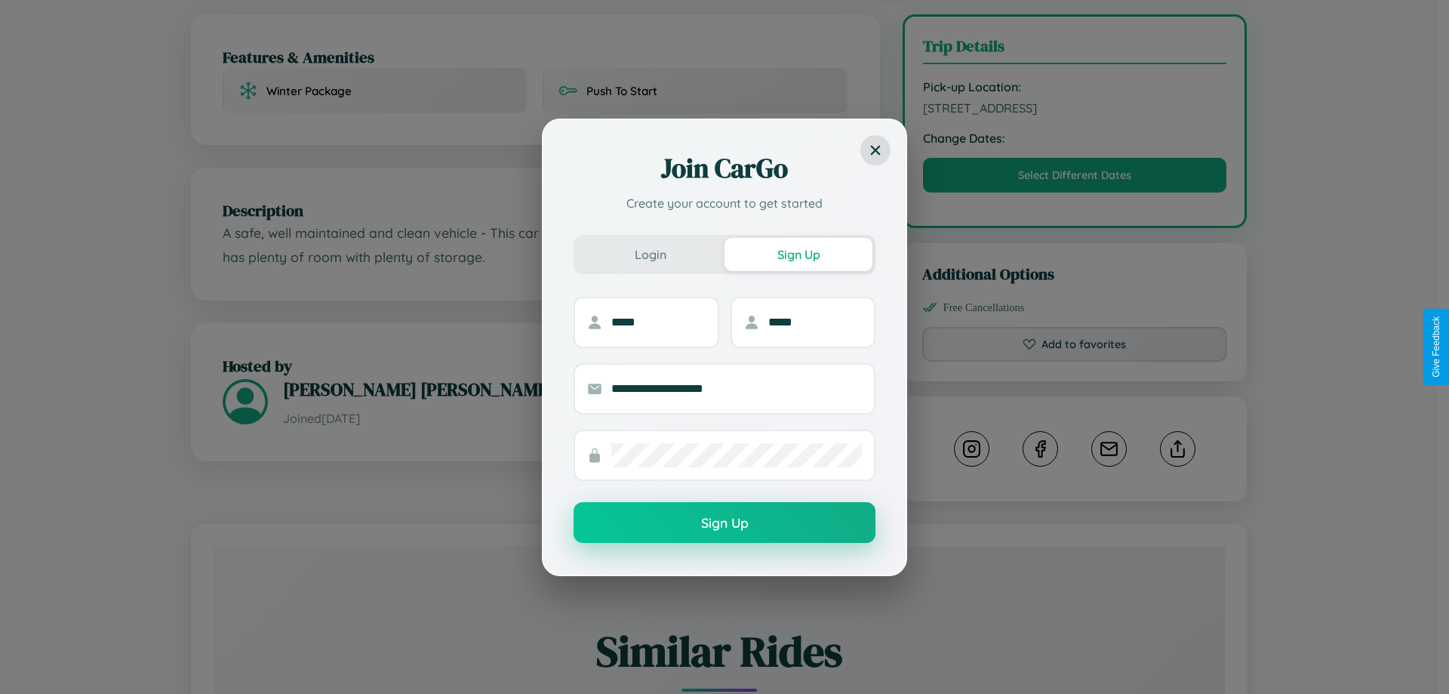
click at [725, 522] on button "Sign Up" at bounding box center [725, 522] width 302 height 41
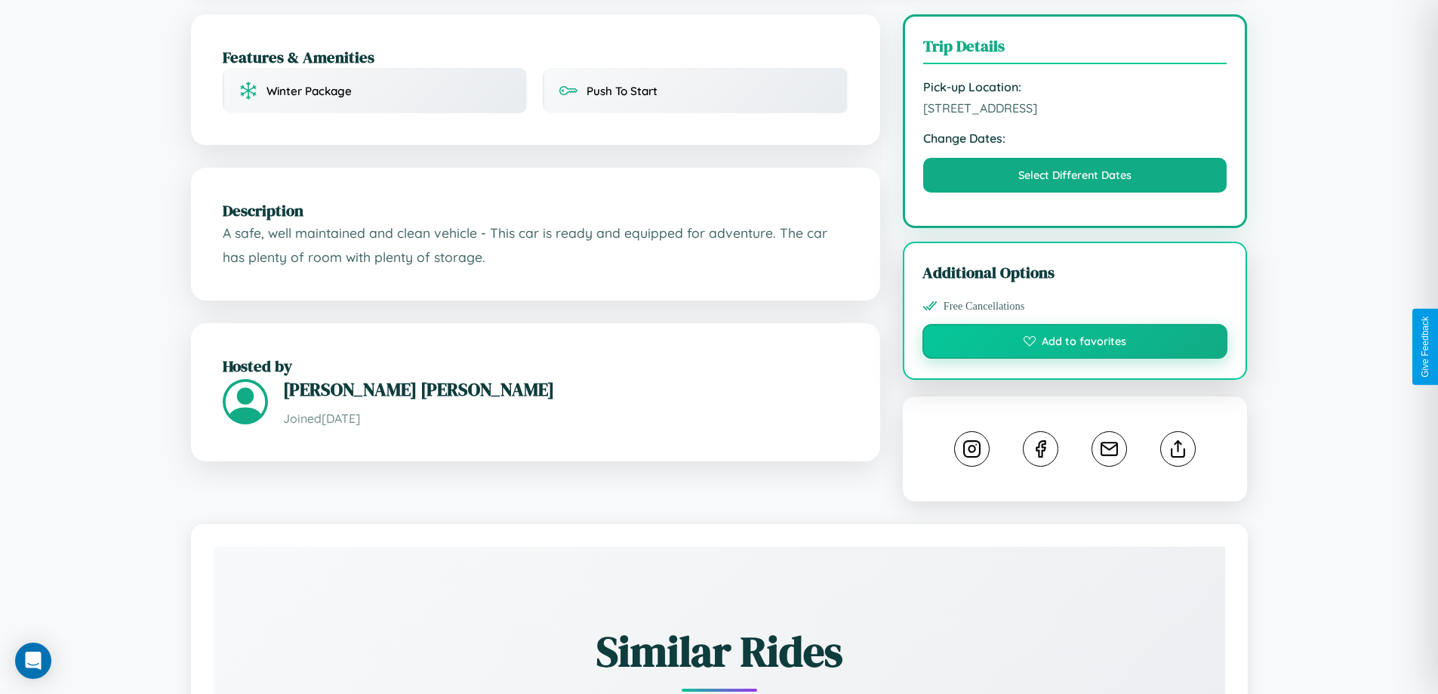
click at [1075, 343] on button "Add to favorites" at bounding box center [1075, 341] width 306 height 35
